Goal: Information Seeking & Learning: Learn about a topic

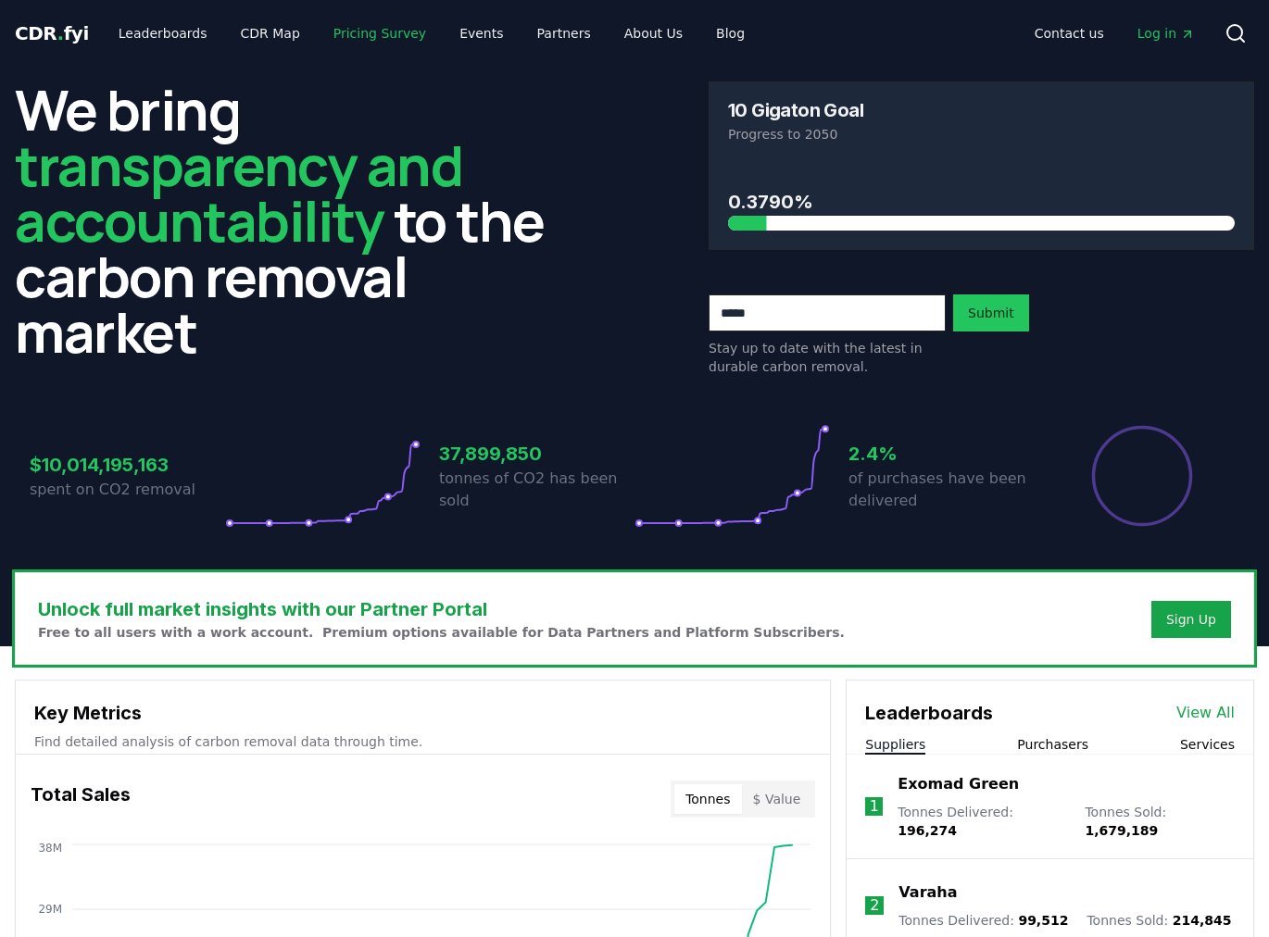
click at [357, 34] on link "Pricing Survey" at bounding box center [380, 33] width 122 height 33
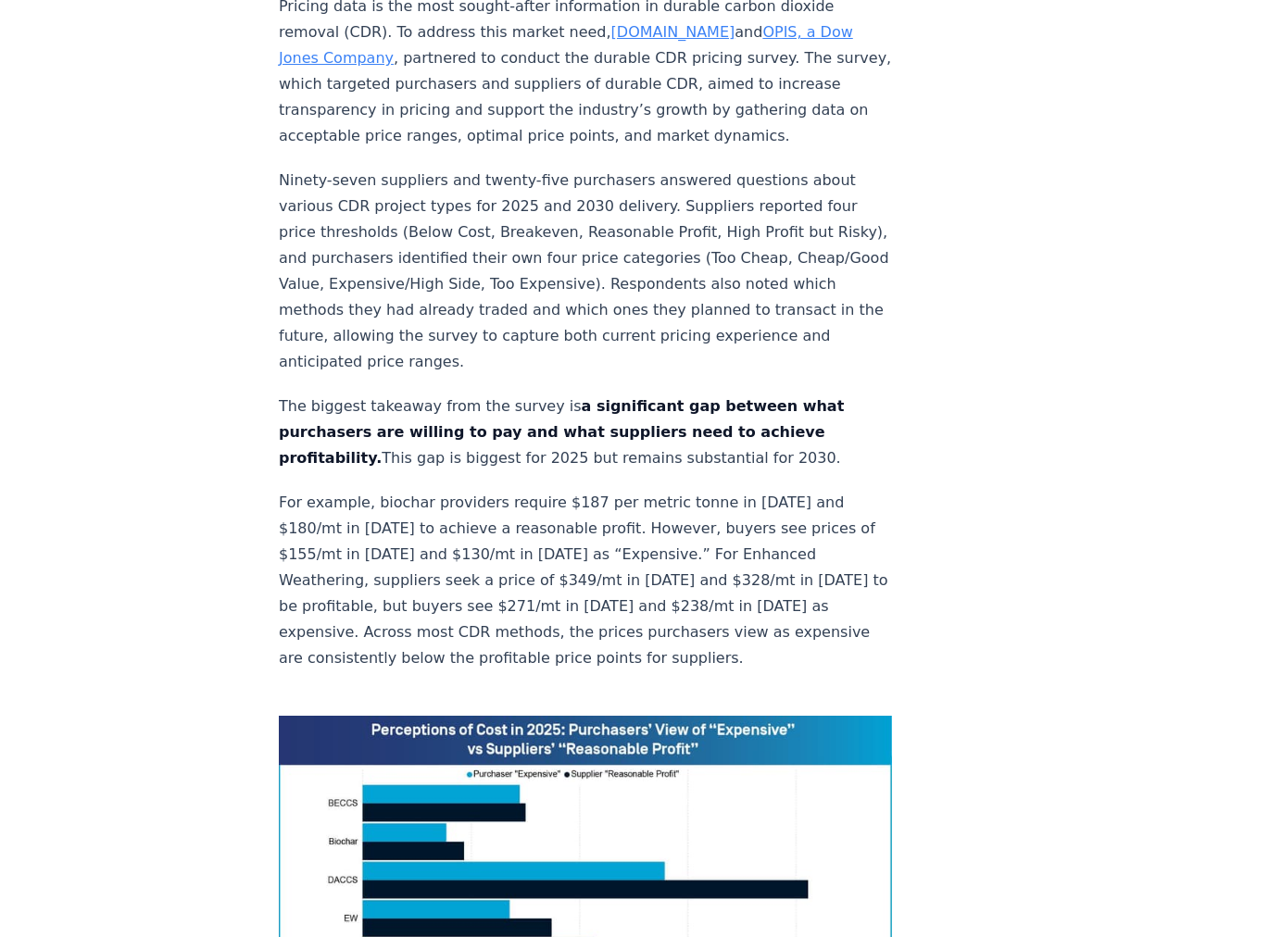
scroll to position [1011, 0]
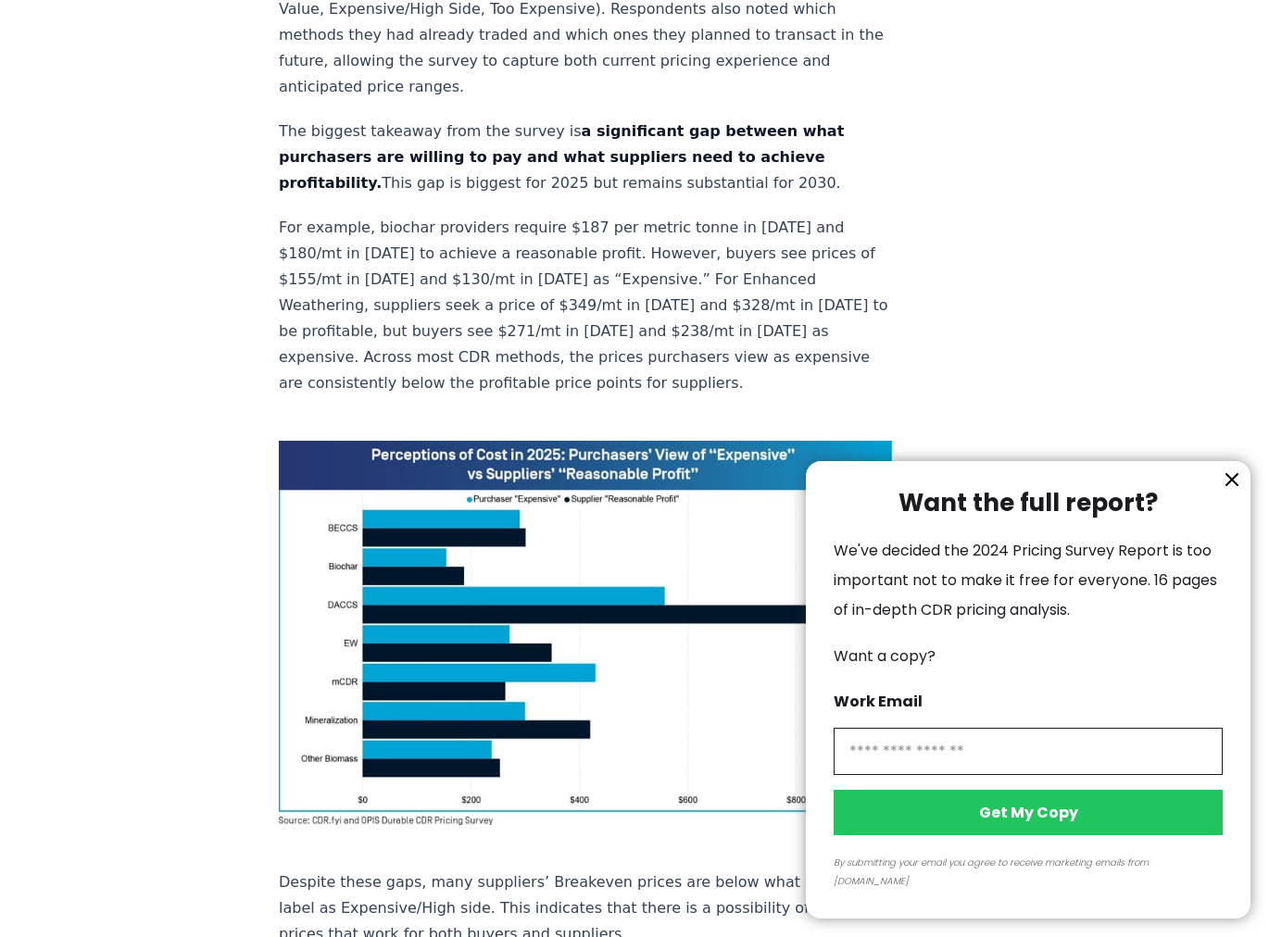
click at [1236, 485] on icon "information" at bounding box center [1231, 479] width 11 height 11
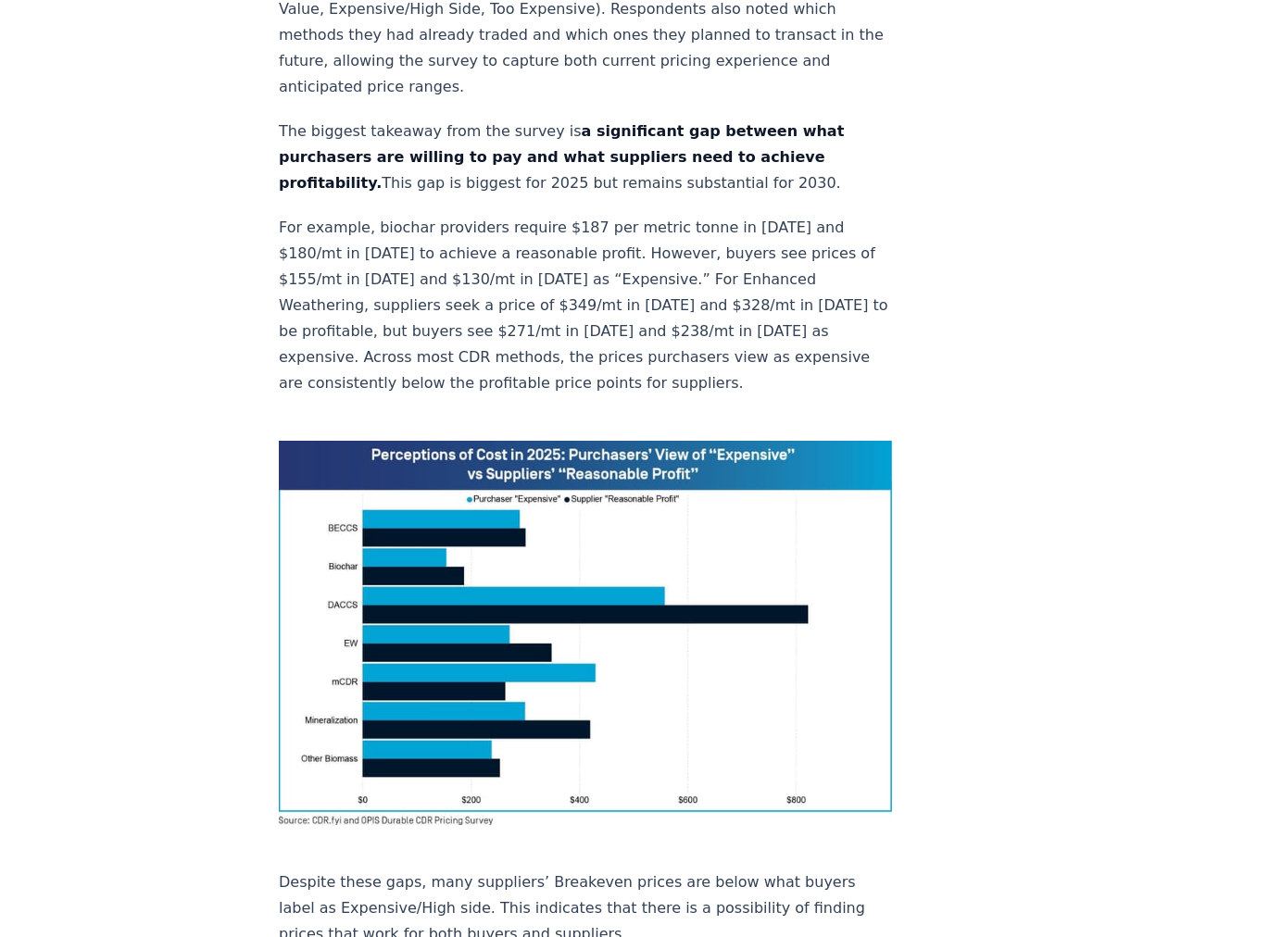
click at [462, 467] on img at bounding box center [585, 633] width 613 height 384
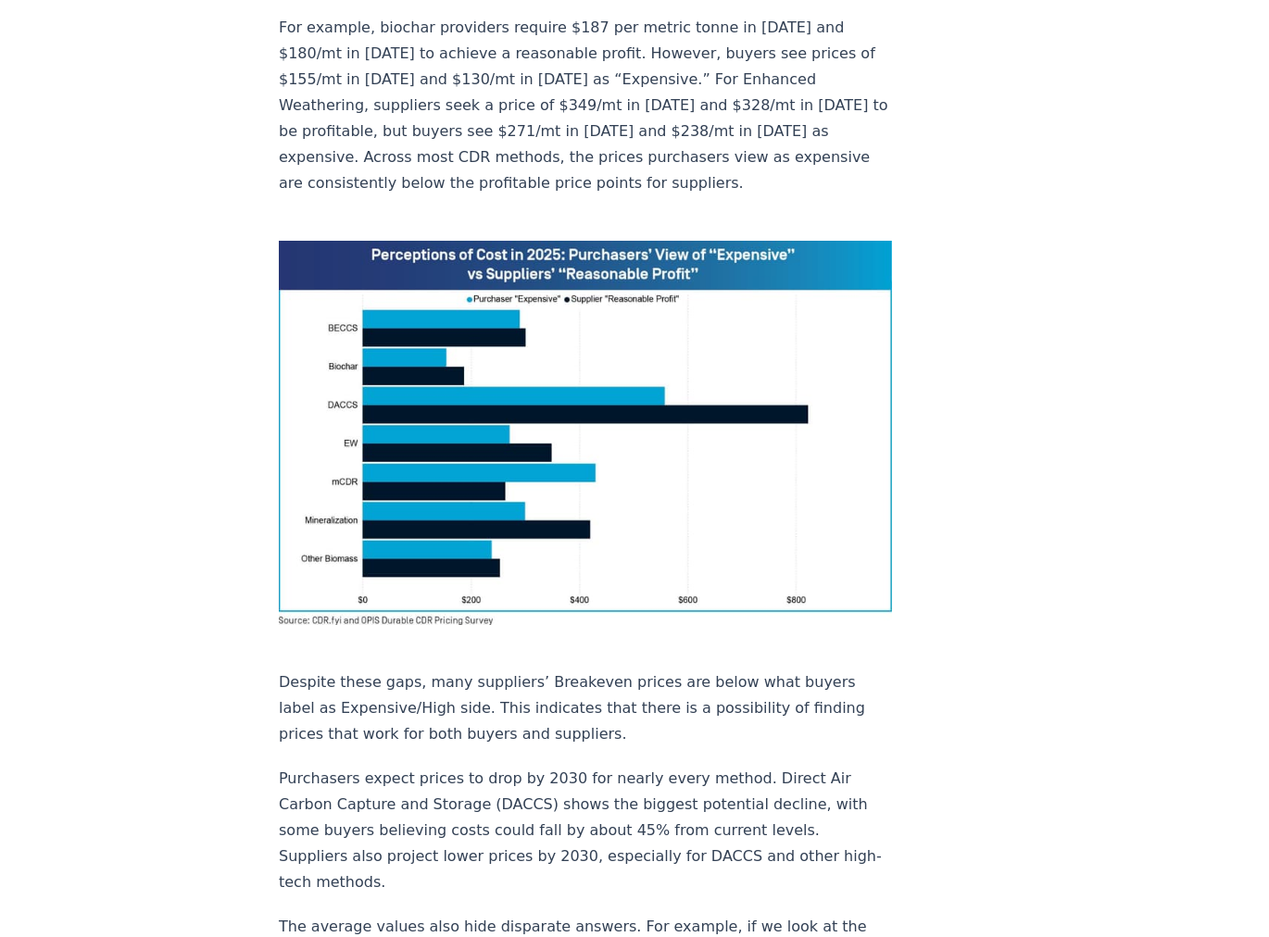
scroll to position [1231, 0]
